Goal: Book appointment/travel/reservation

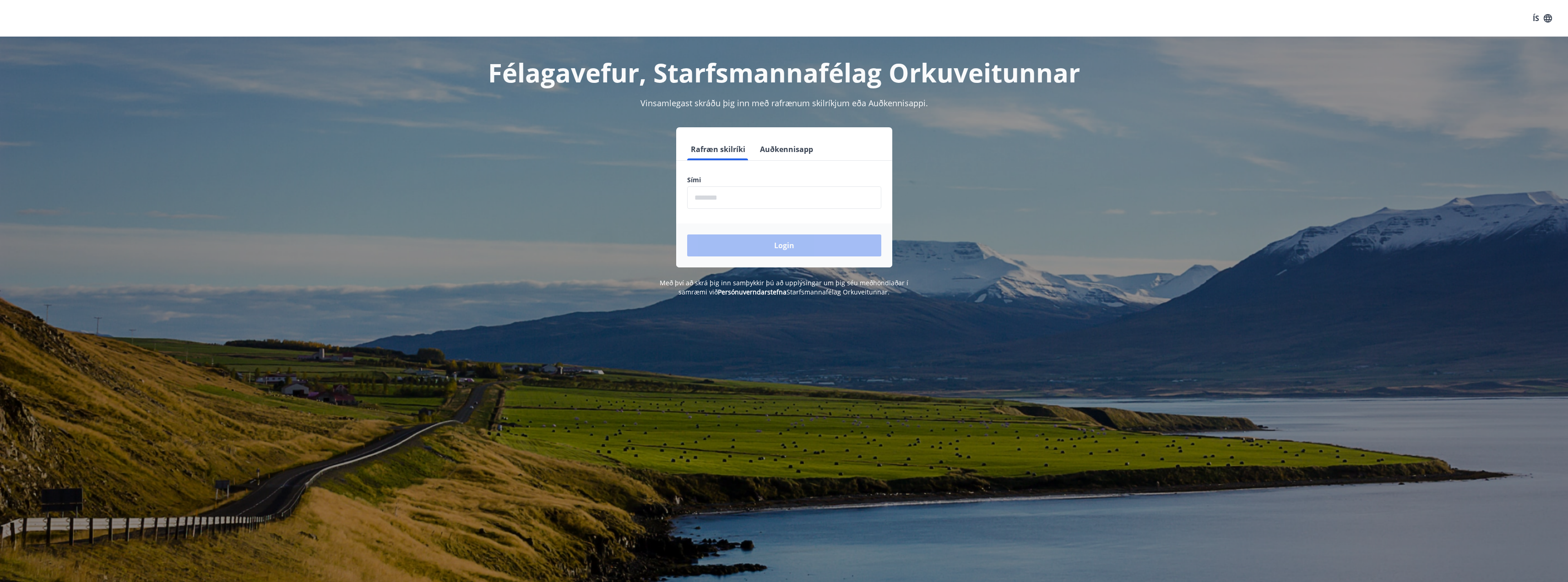
click at [719, 198] on input "phone" at bounding box center [784, 197] width 194 height 23
type input "********"
click at [750, 245] on button "Login" at bounding box center [784, 245] width 194 height 22
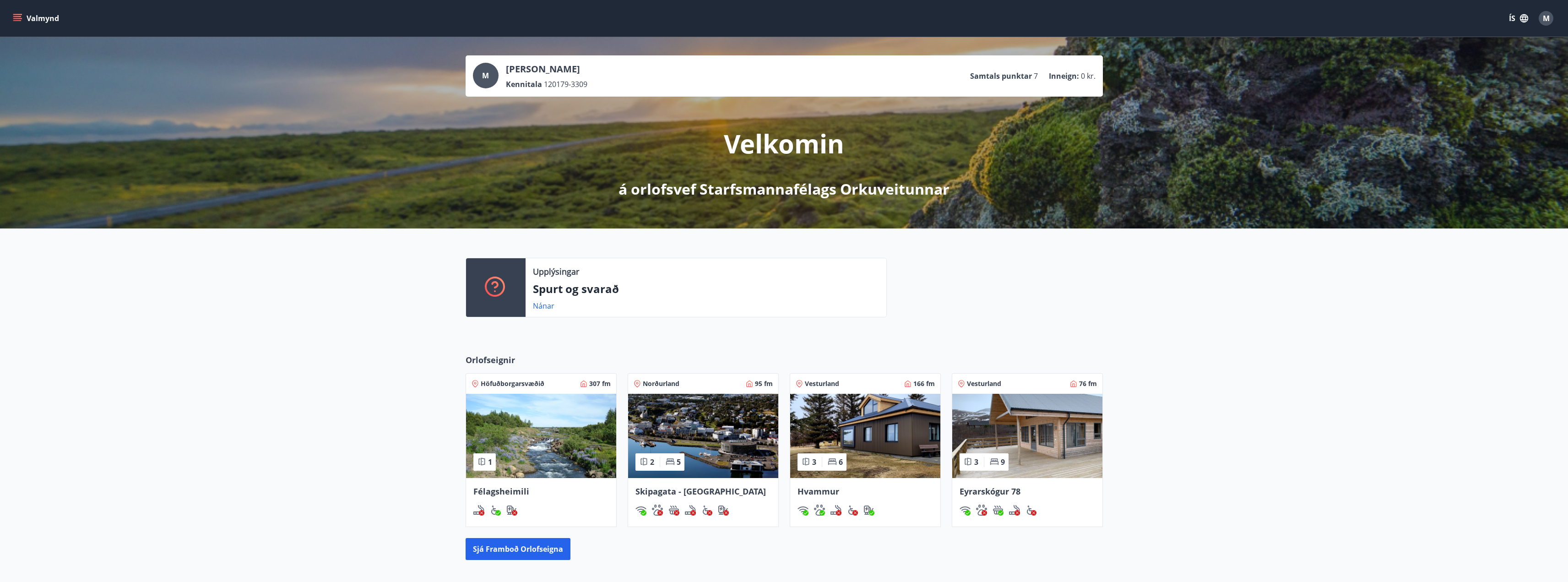
scroll to position [46, 0]
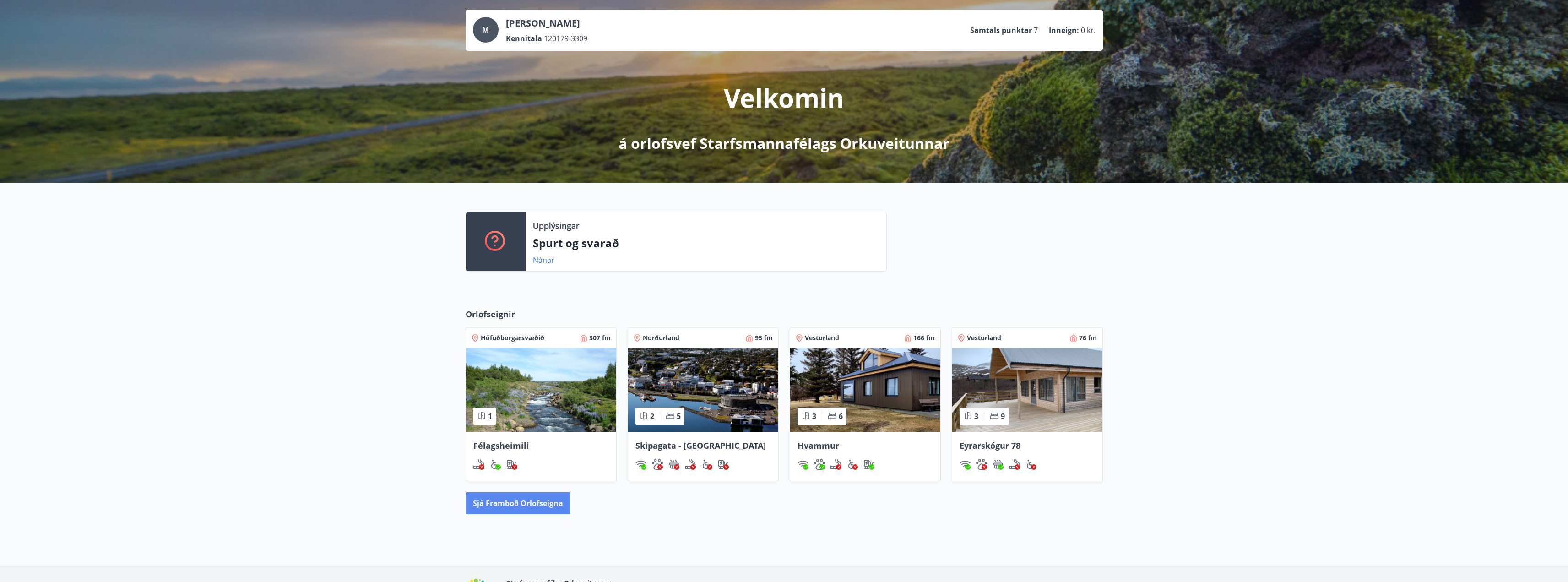
click at [507, 506] on button "Sjá framboð orlofseigna" at bounding box center [518, 503] width 105 height 22
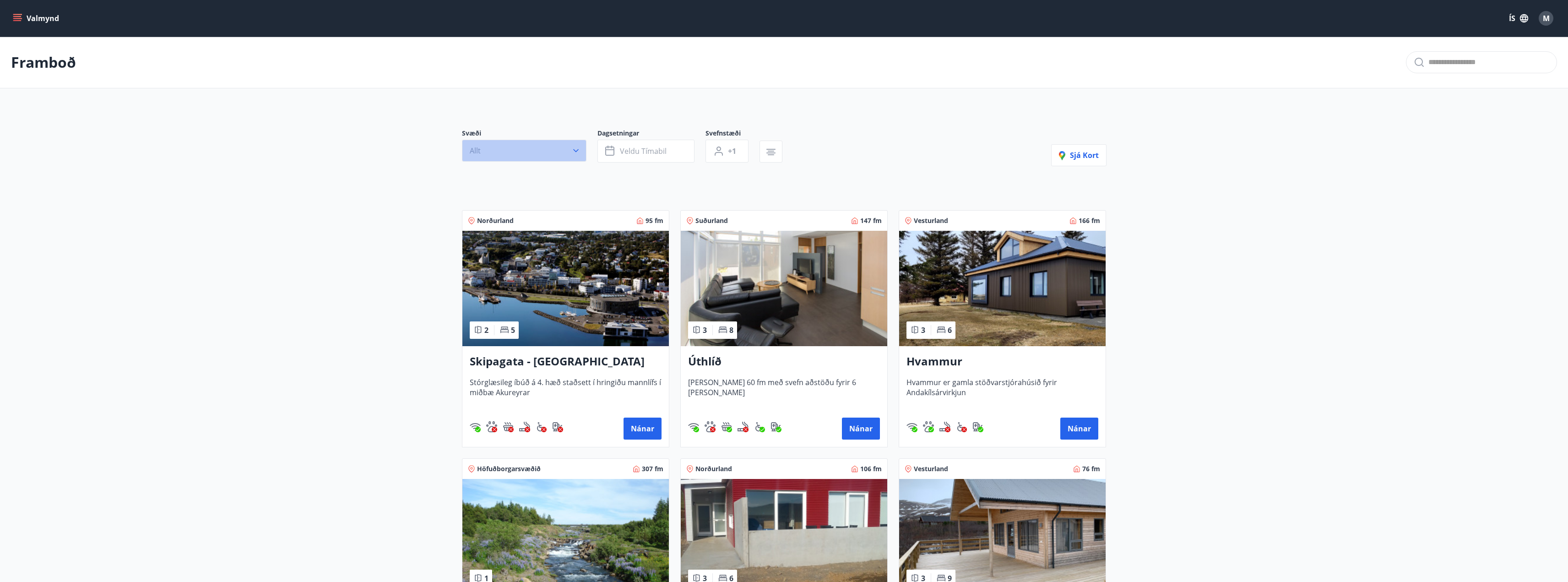
click at [578, 149] on icon "button" at bounding box center [576, 150] width 6 height 3
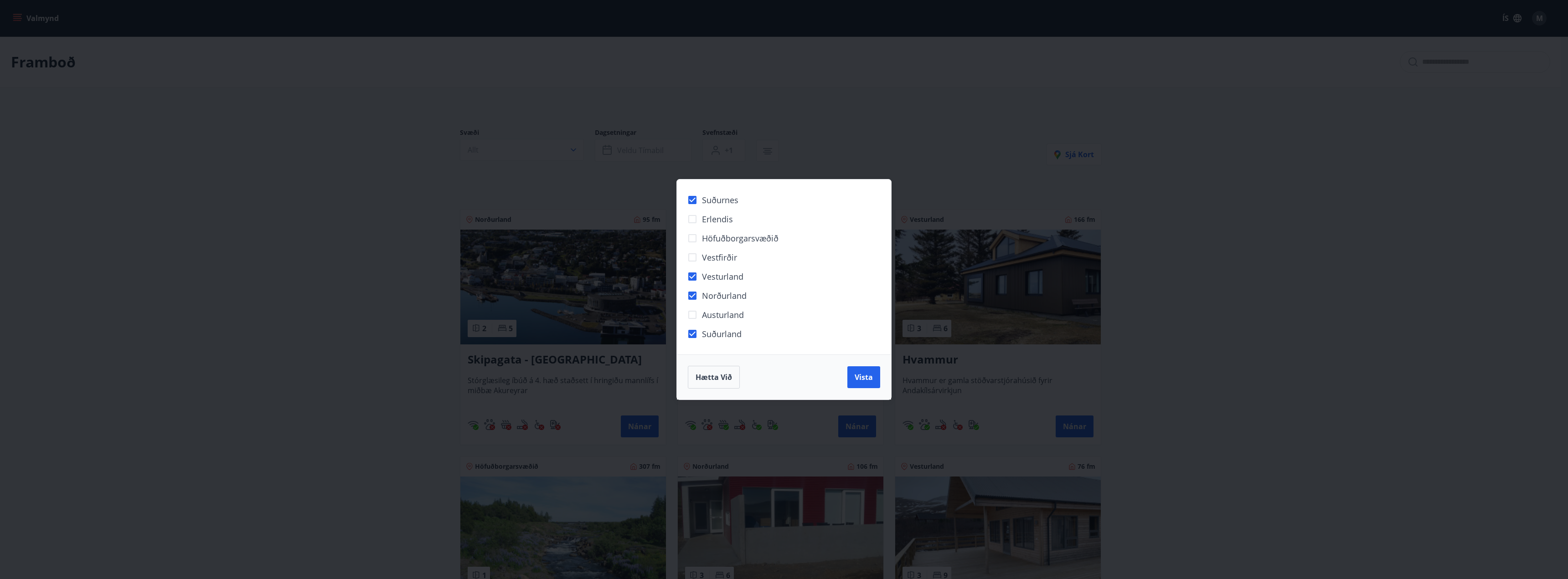
click at [880, 374] on button "Vista" at bounding box center [864, 377] width 33 height 22
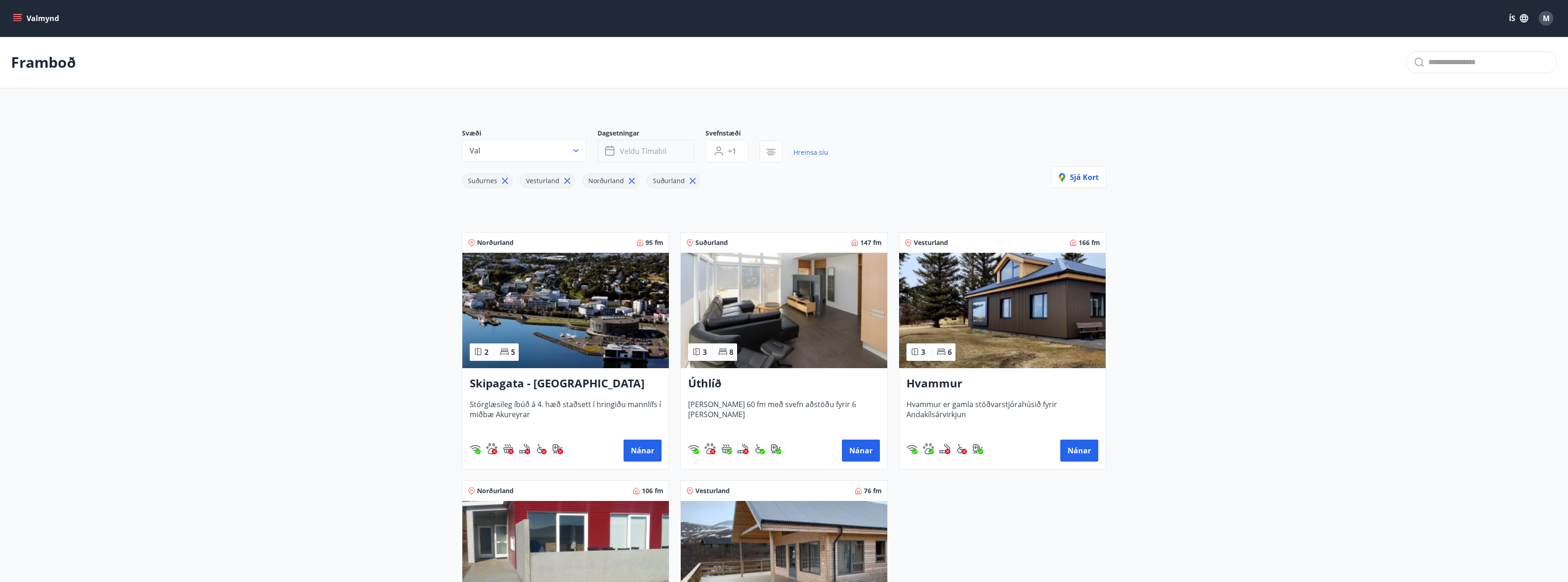
click at [653, 149] on span "Veldu tímabil" at bounding box center [643, 151] width 46 height 10
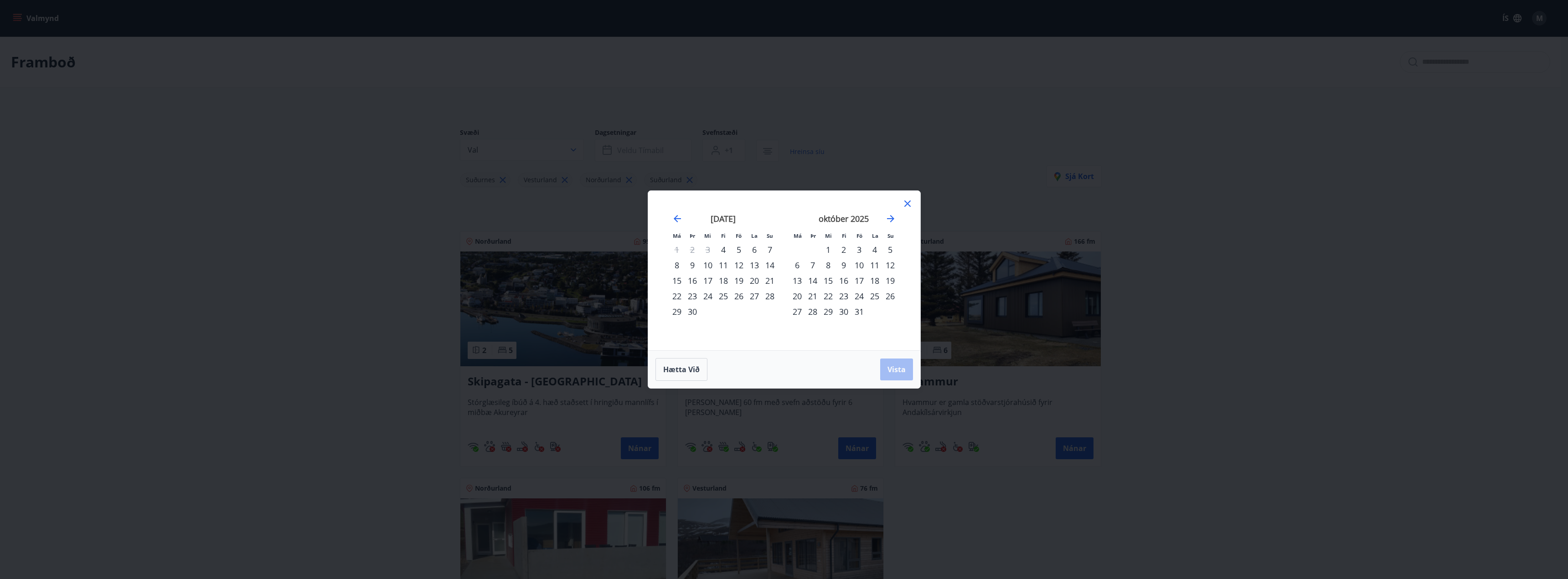
click at [725, 249] on div "4" at bounding box center [723, 249] width 15 height 15
click at [858, 311] on div "31" at bounding box center [859, 311] width 15 height 15
click at [898, 373] on span "Vista" at bounding box center [897, 369] width 18 height 10
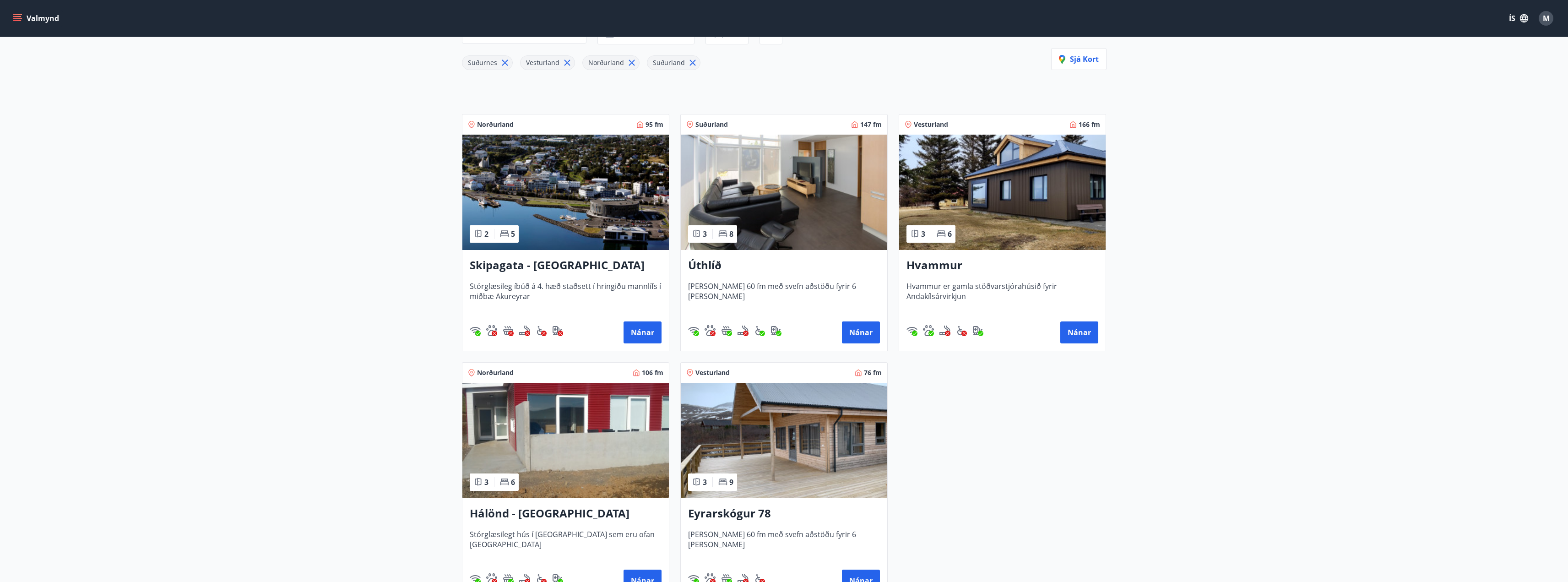
scroll to position [73, 0]
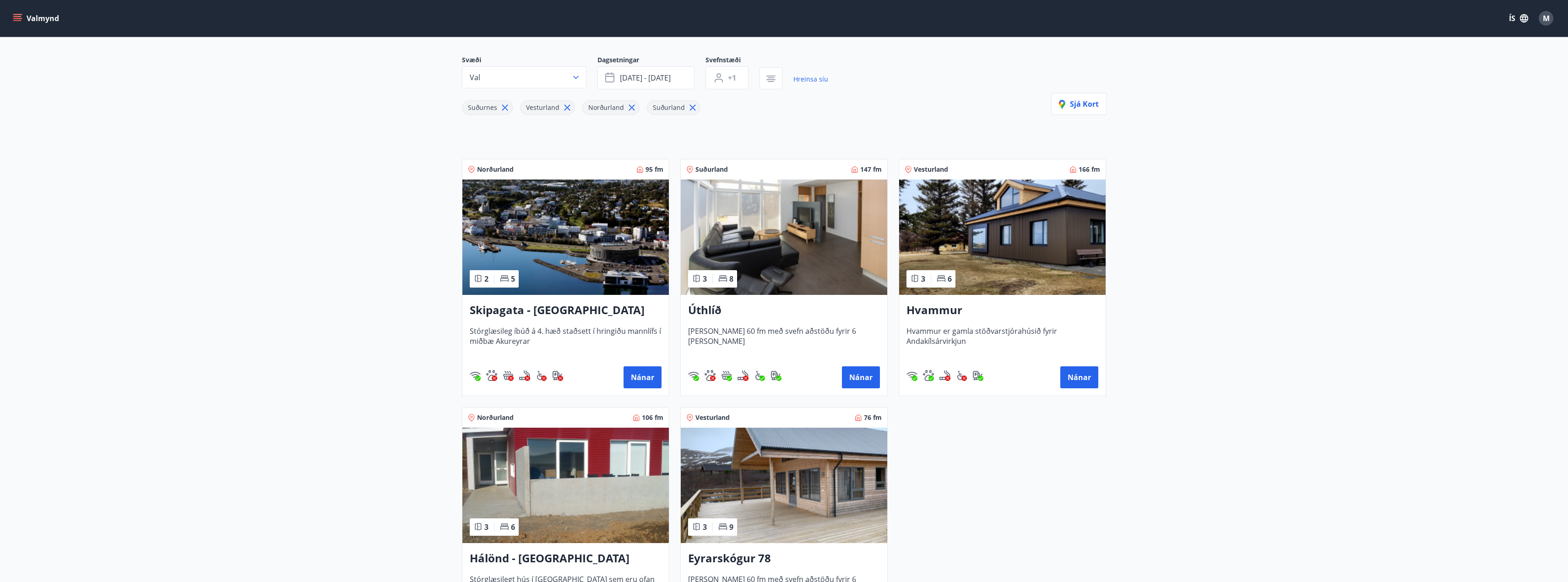
click at [708, 311] on h3 "Úthlíð" at bounding box center [784, 310] width 192 height 17
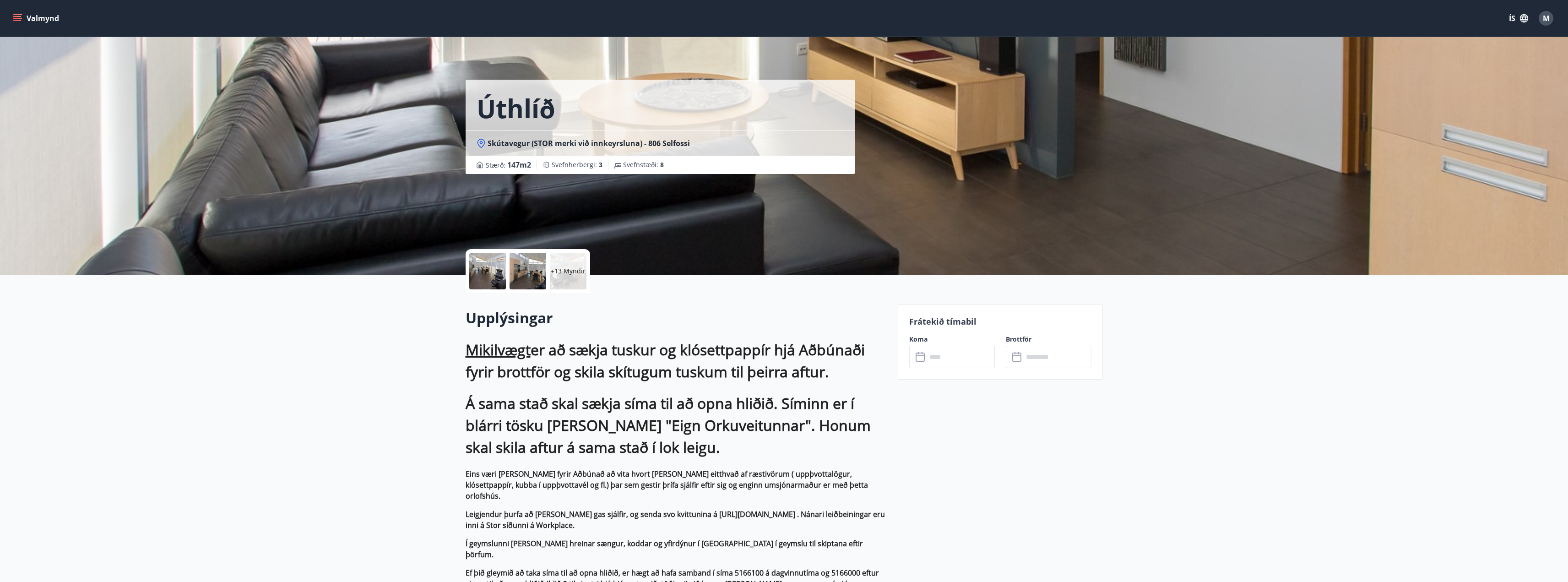
click at [18, 14] on icon "menu" at bounding box center [18, 14] width 10 height 1
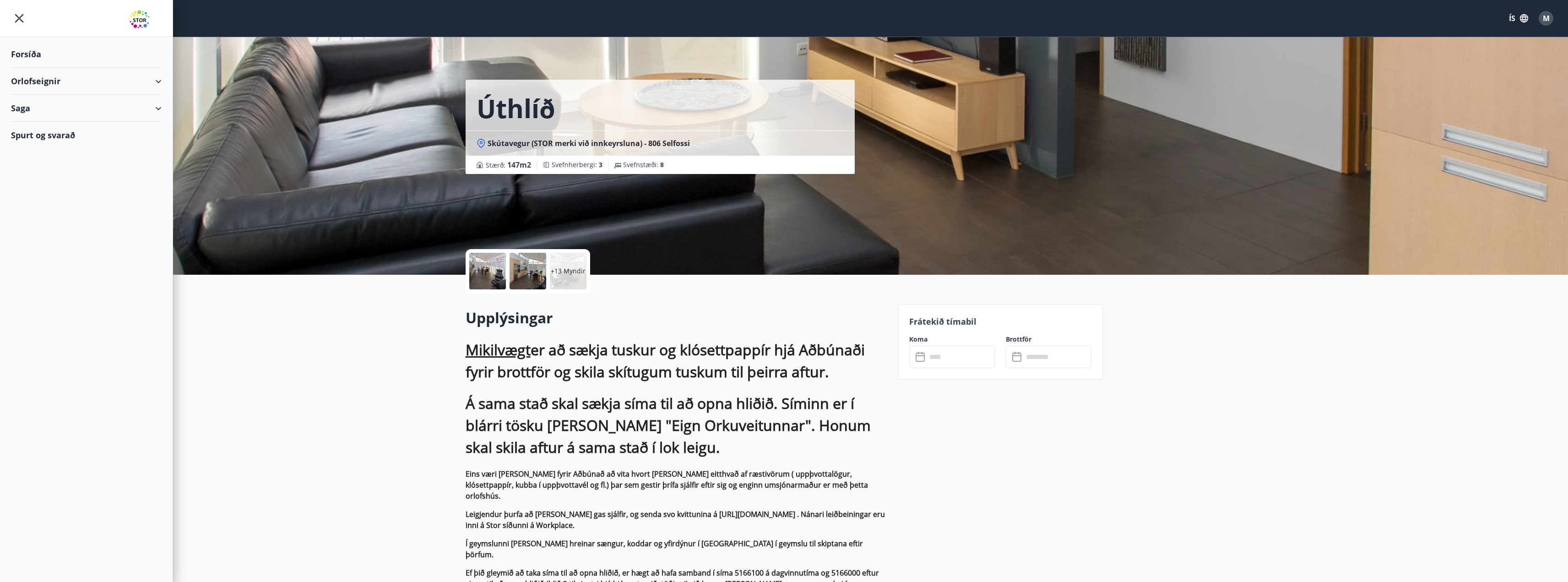
click at [159, 81] on div "Orlofseignir" at bounding box center [86, 81] width 150 height 27
click at [42, 122] on div "Bókunardagatal" at bounding box center [86, 123] width 136 height 19
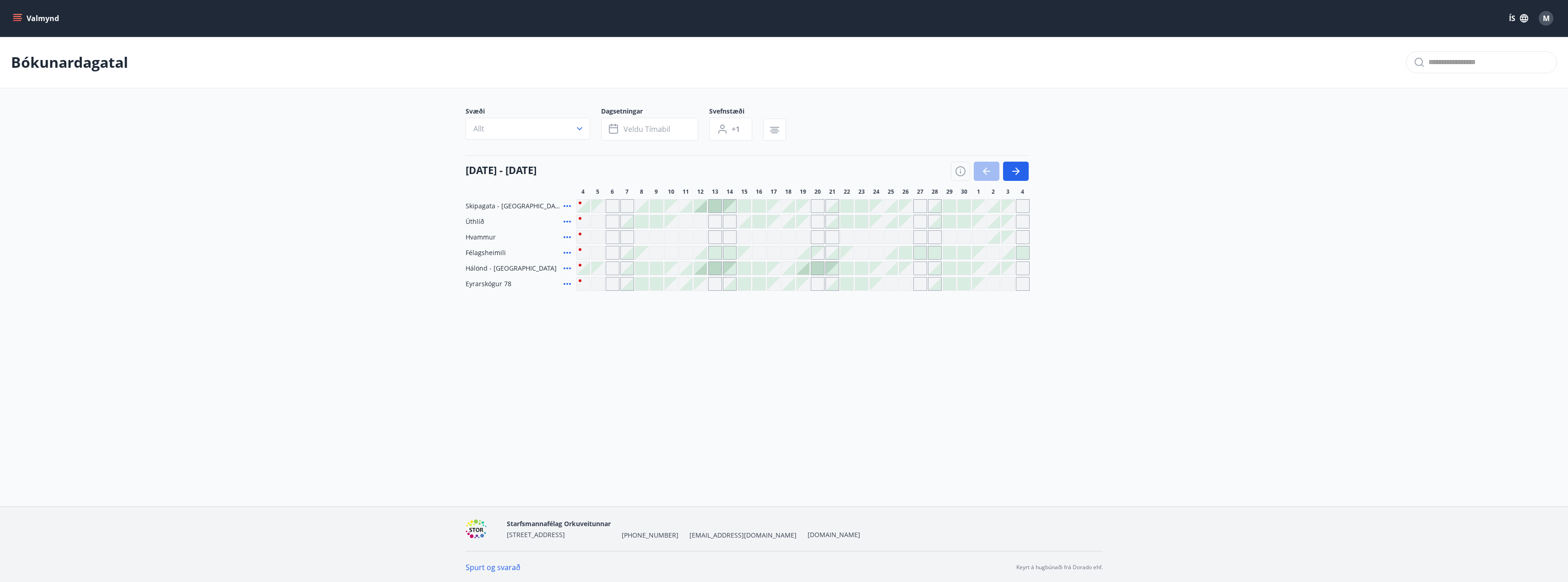
click at [713, 201] on div at bounding box center [715, 205] width 13 height 13
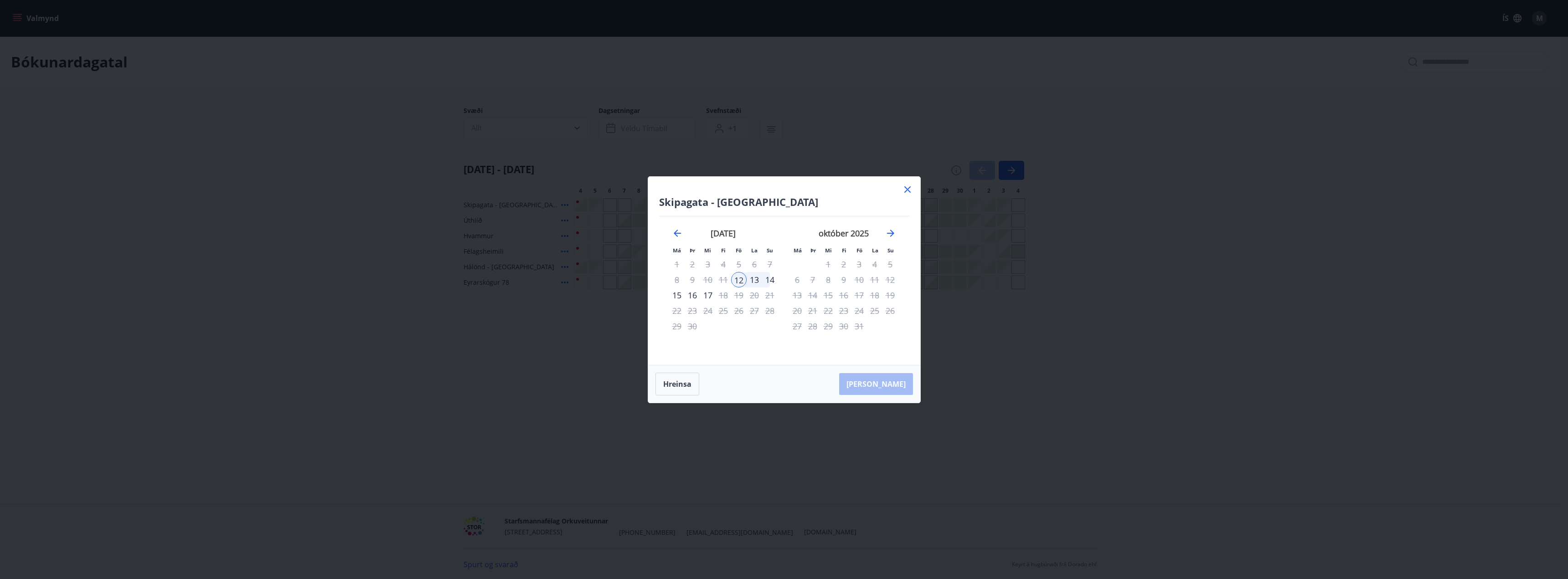
click at [905, 190] on icon at bounding box center [908, 190] width 11 height 11
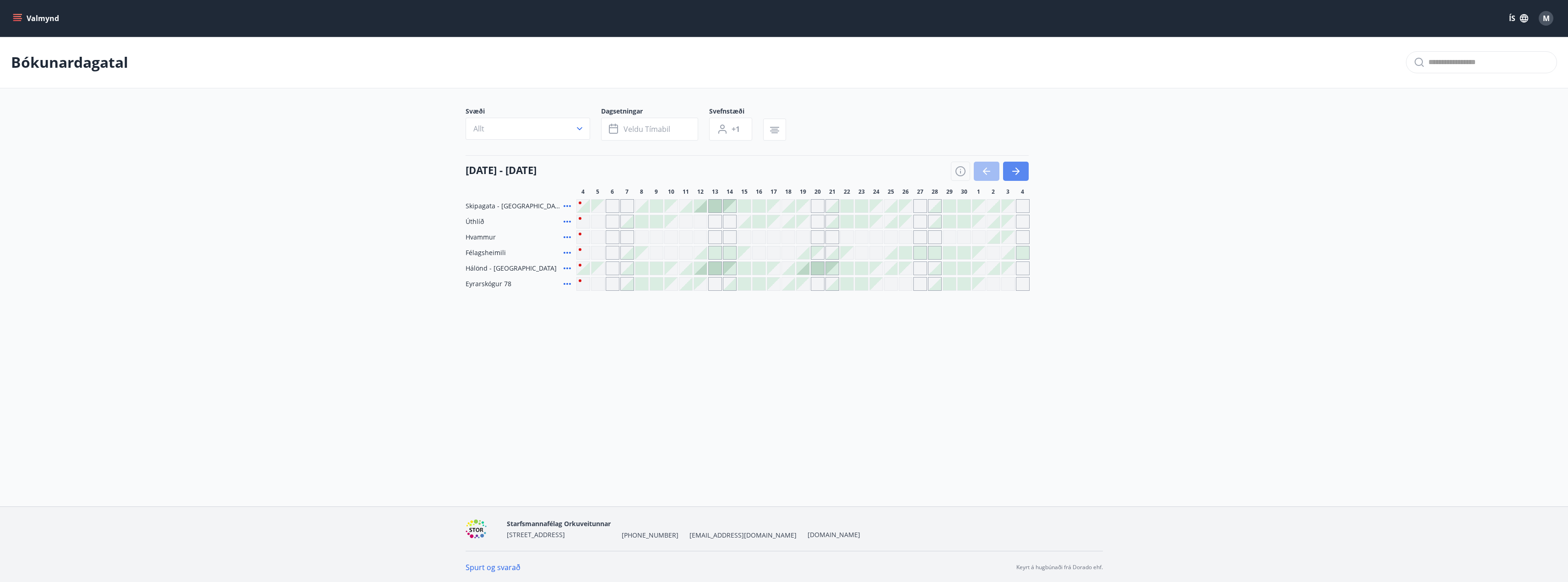
click at [1015, 171] on icon "button" at bounding box center [1016, 171] width 7 height 1
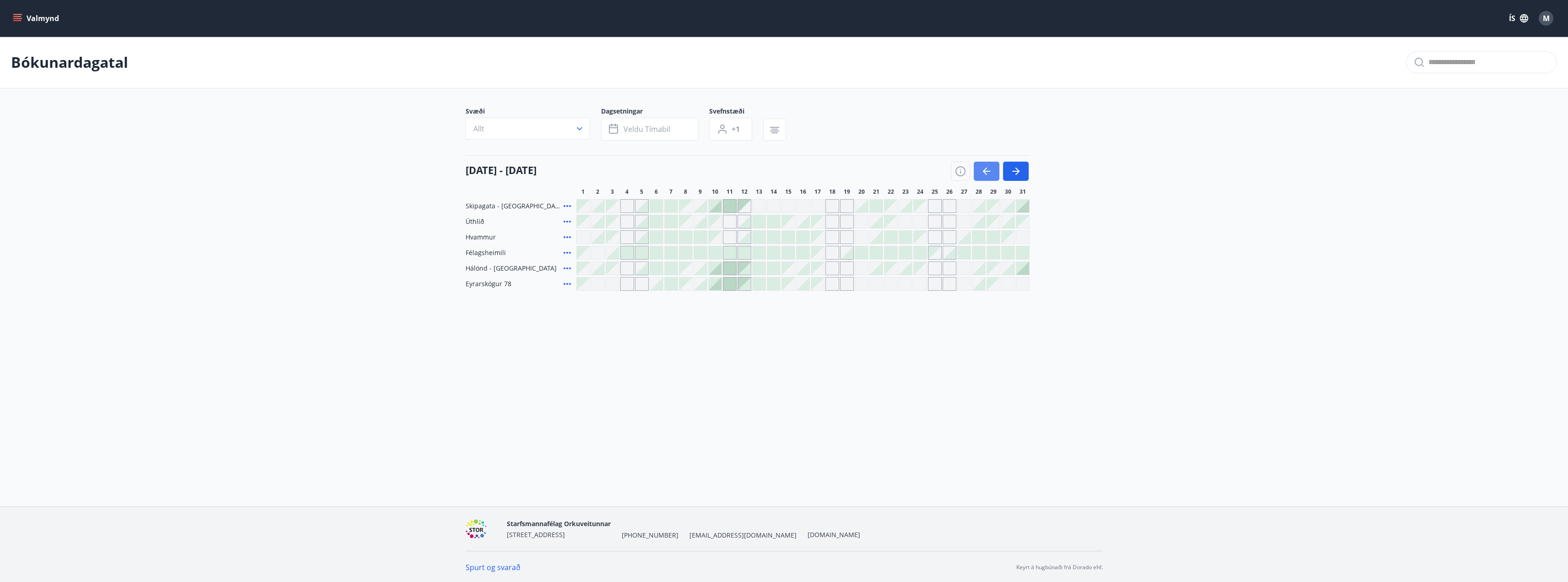
click at [988, 171] on icon "button" at bounding box center [987, 171] width 7 height 1
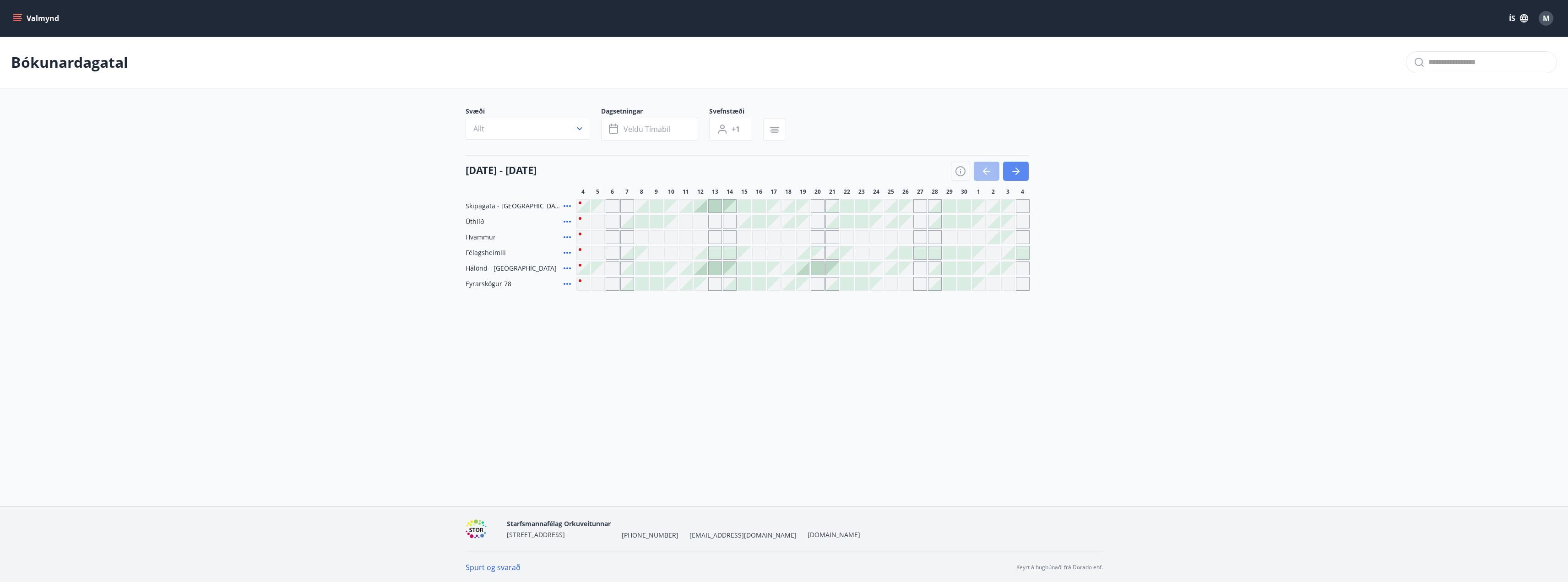
click at [1020, 171] on icon "button" at bounding box center [1016, 171] width 11 height 11
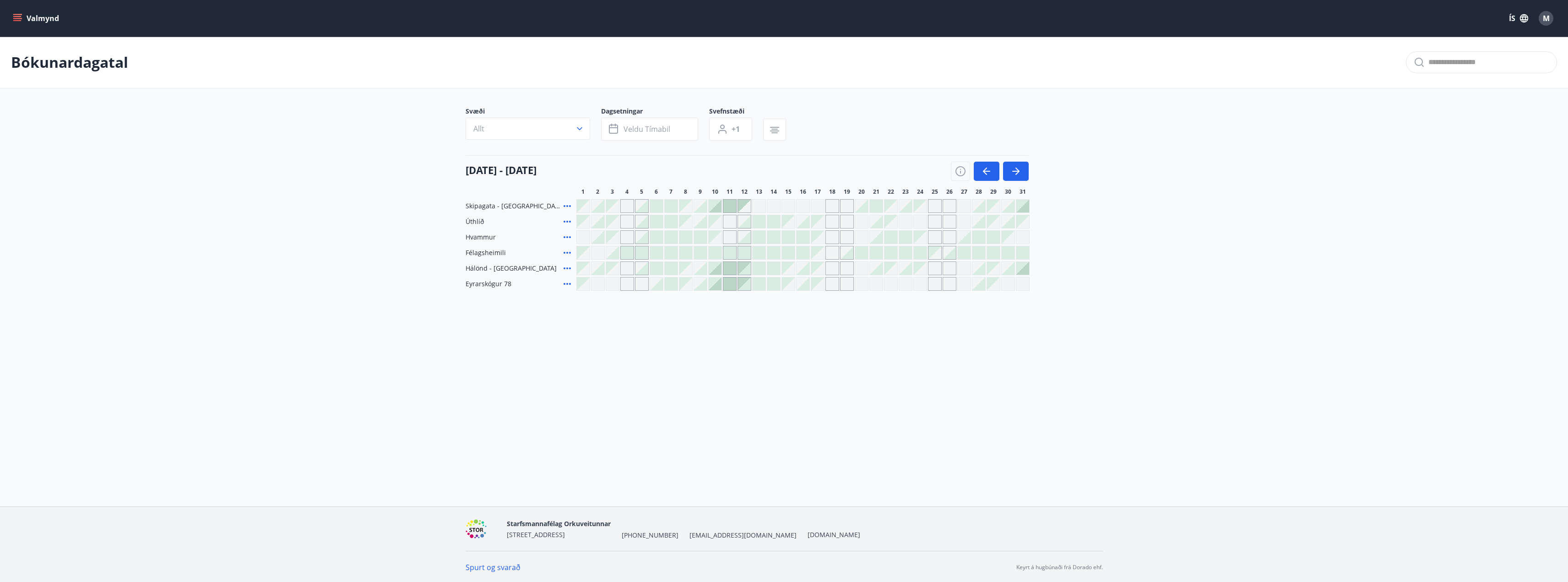
click at [711, 284] on div at bounding box center [715, 284] width 13 height 13
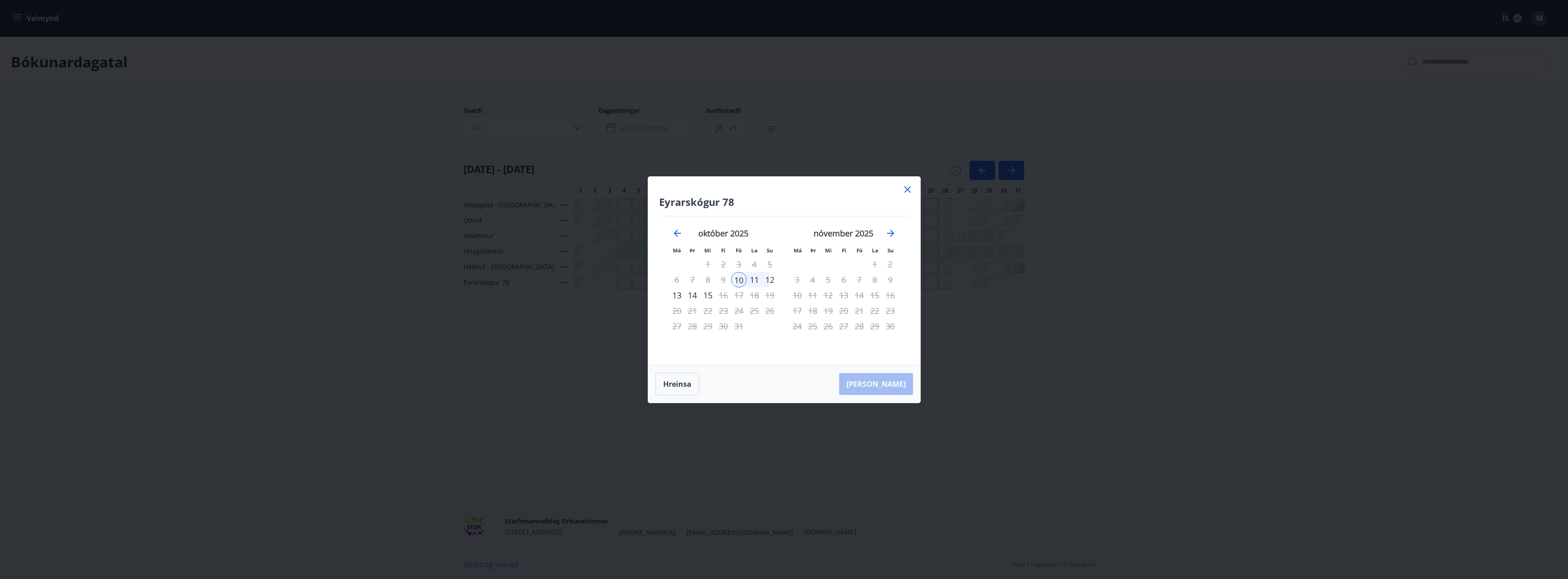
click at [771, 279] on div "12" at bounding box center [769, 279] width 15 height 15
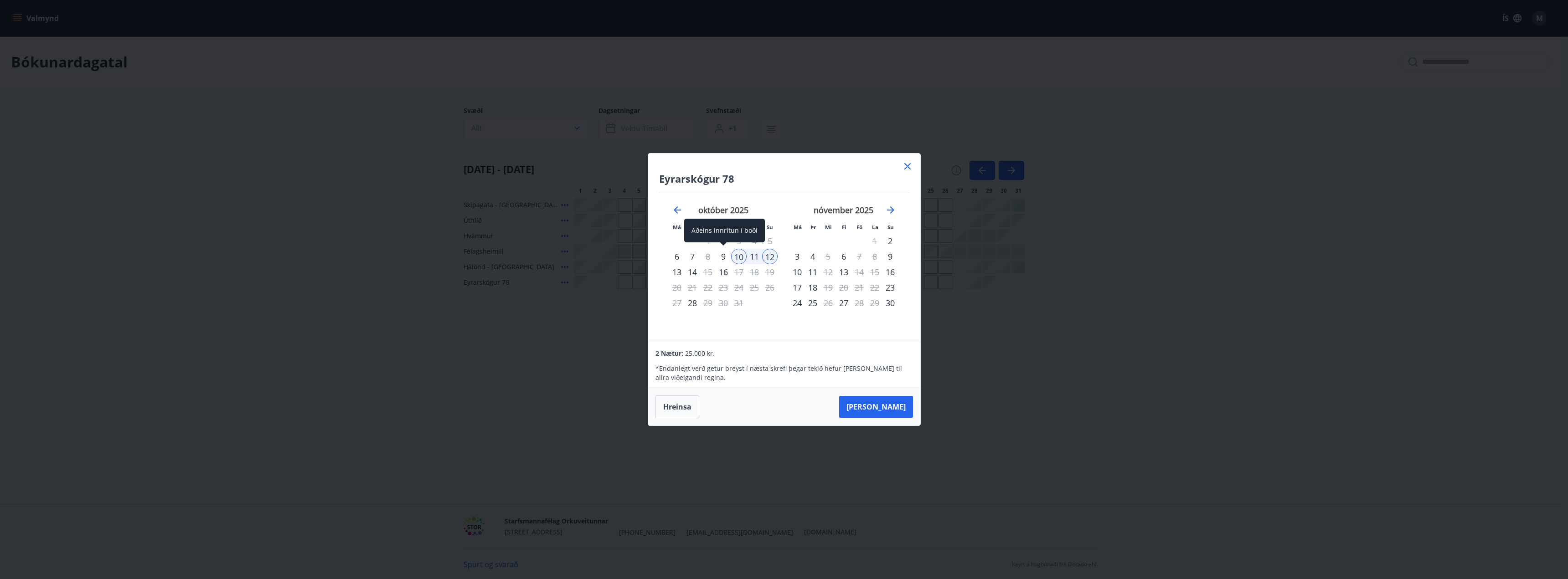
click at [725, 257] on div "9" at bounding box center [723, 256] width 15 height 15
click at [884, 401] on button "Taka Frá" at bounding box center [876, 407] width 74 height 22
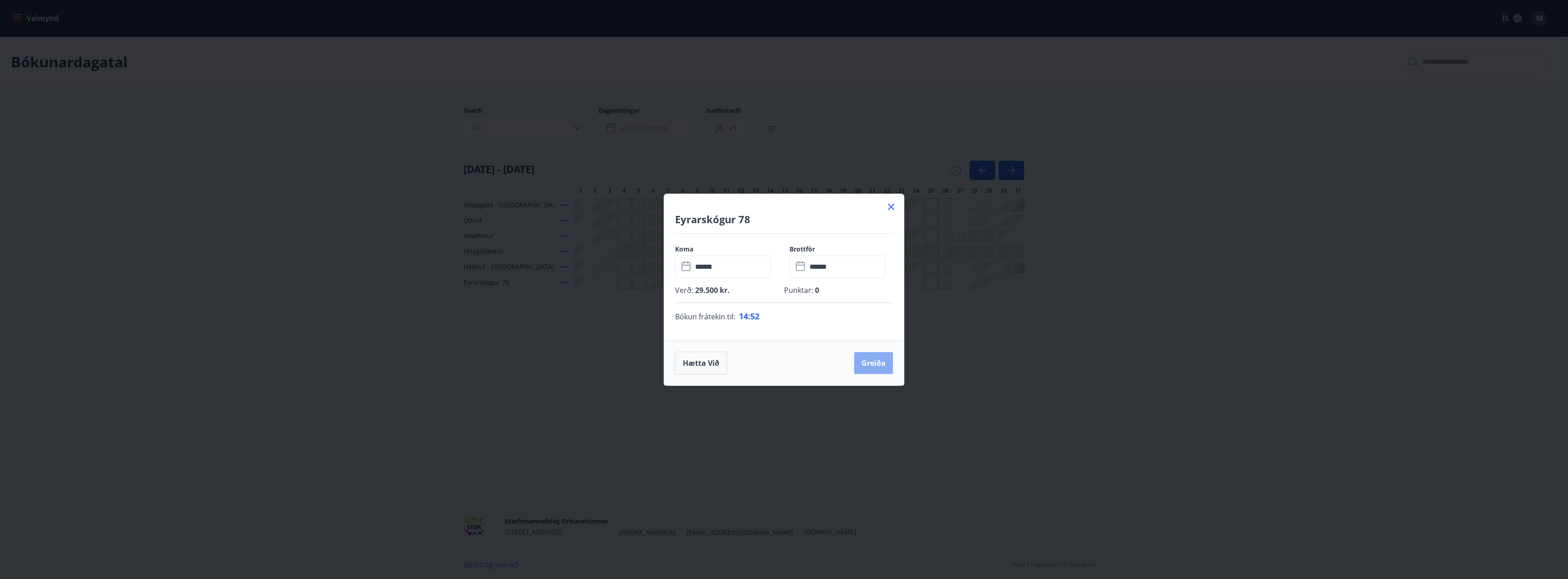
click at [867, 364] on button "Greiða" at bounding box center [873, 363] width 39 height 22
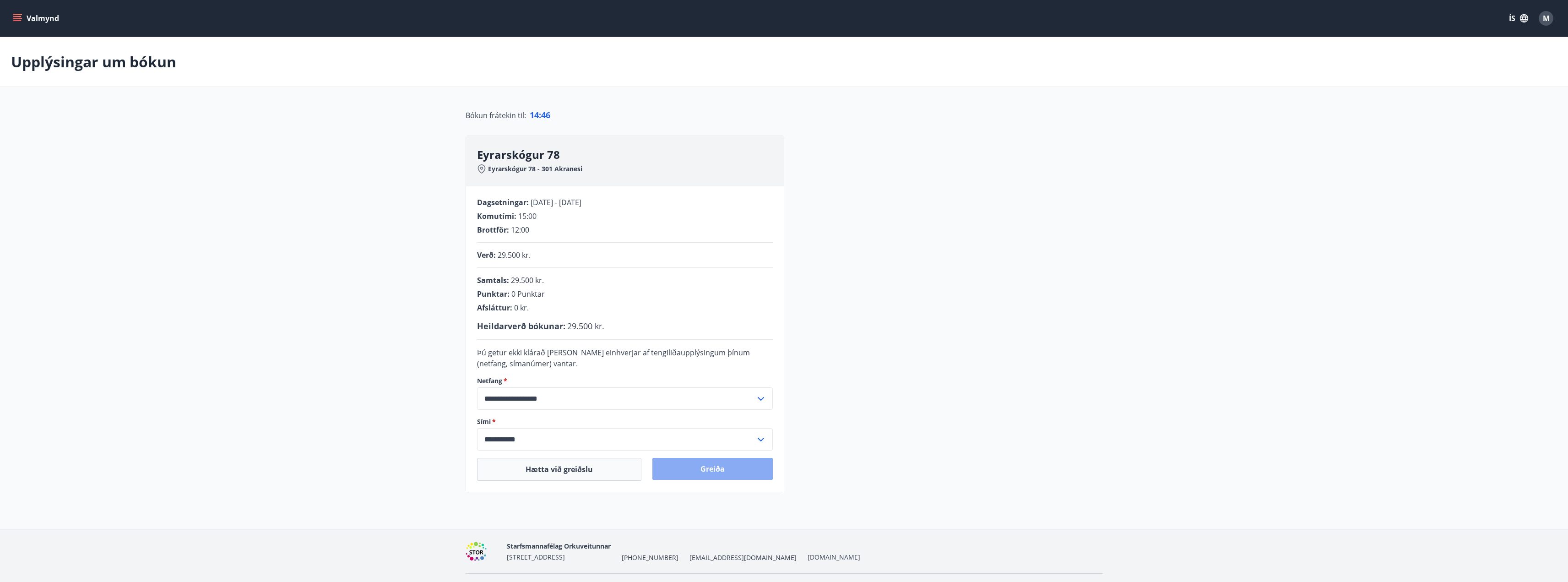
click at [713, 464] on button "Greiða" at bounding box center [712, 469] width 120 height 22
